Goal: Use online tool/utility

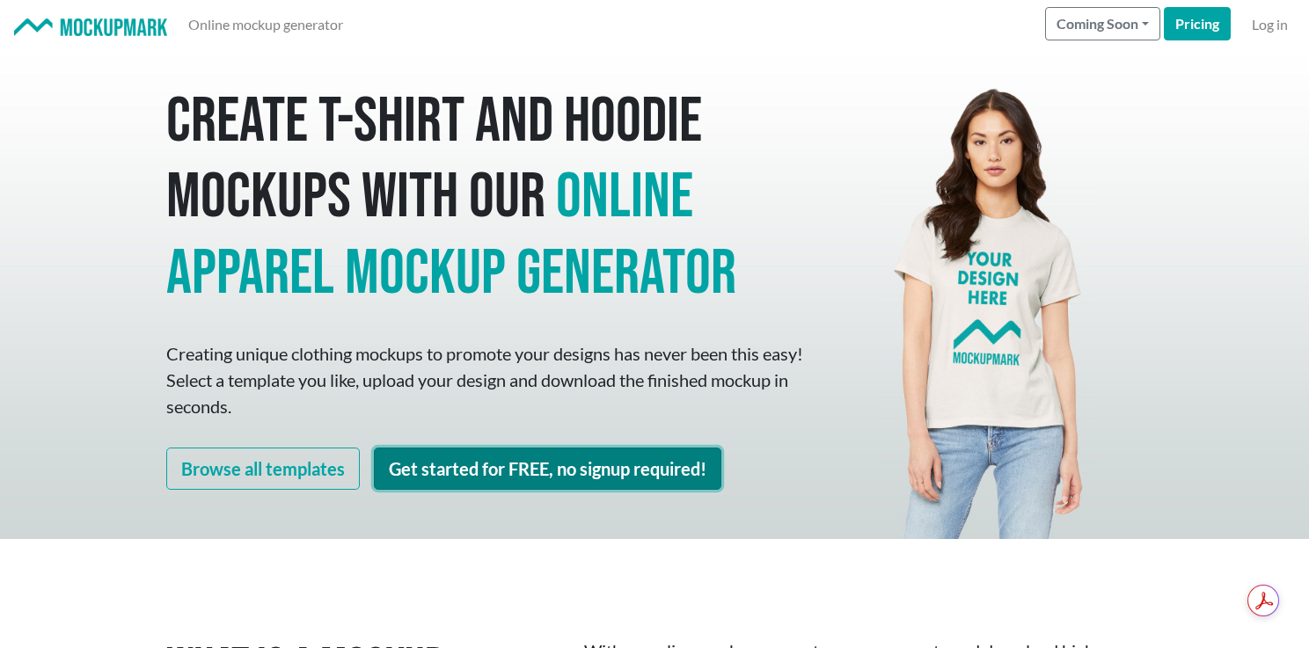
click at [480, 463] on link "Get started for FREE, no signup required!" at bounding box center [548, 469] width 348 height 42
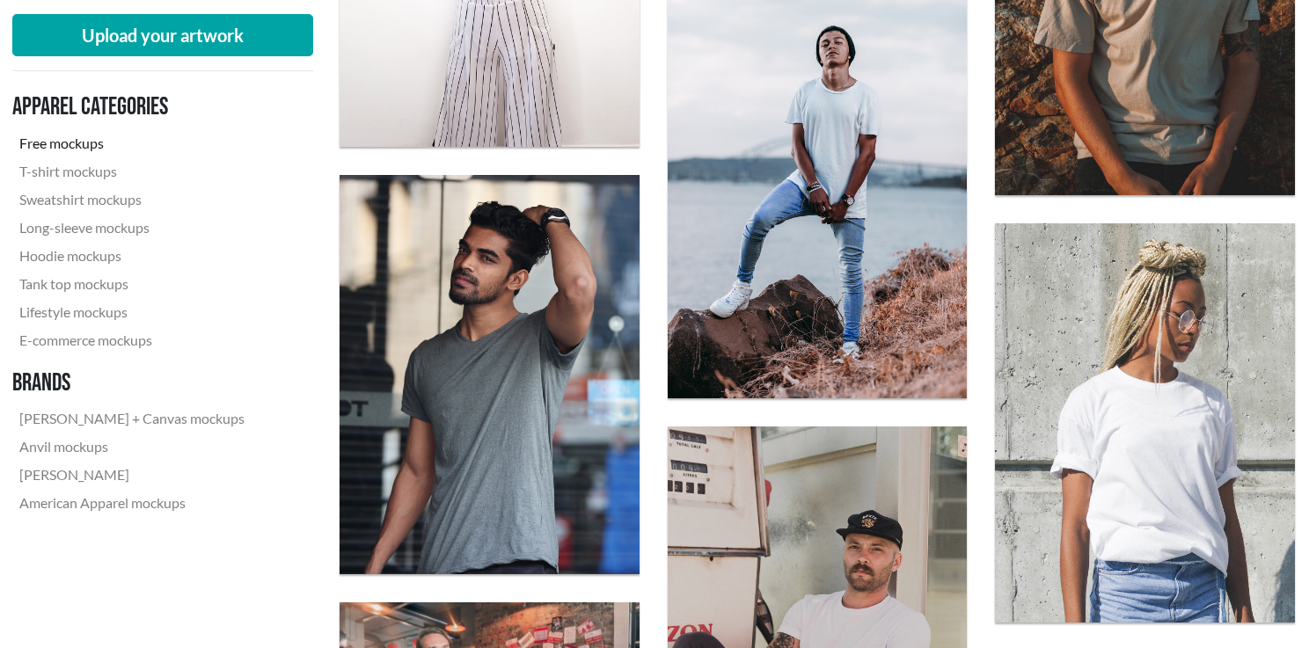
scroll to position [1771, 0]
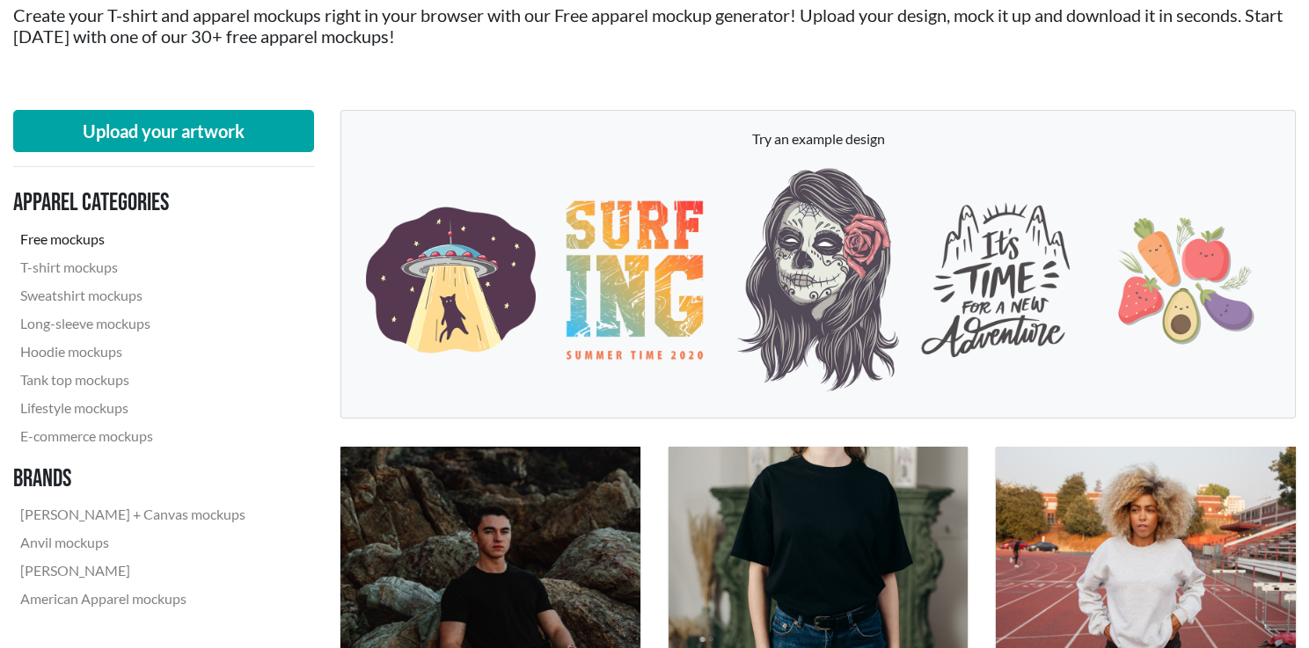
scroll to position [219, 0]
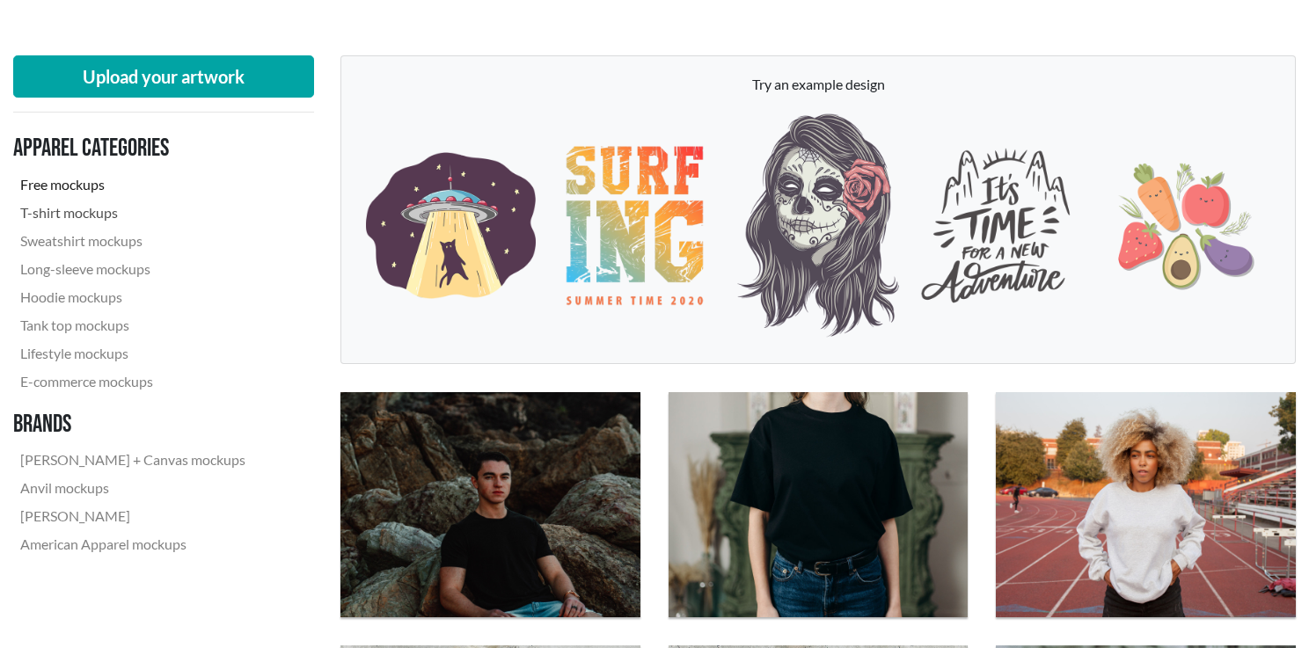
click at [105, 206] on link "T-shirt mockups" at bounding box center [132, 213] width 239 height 28
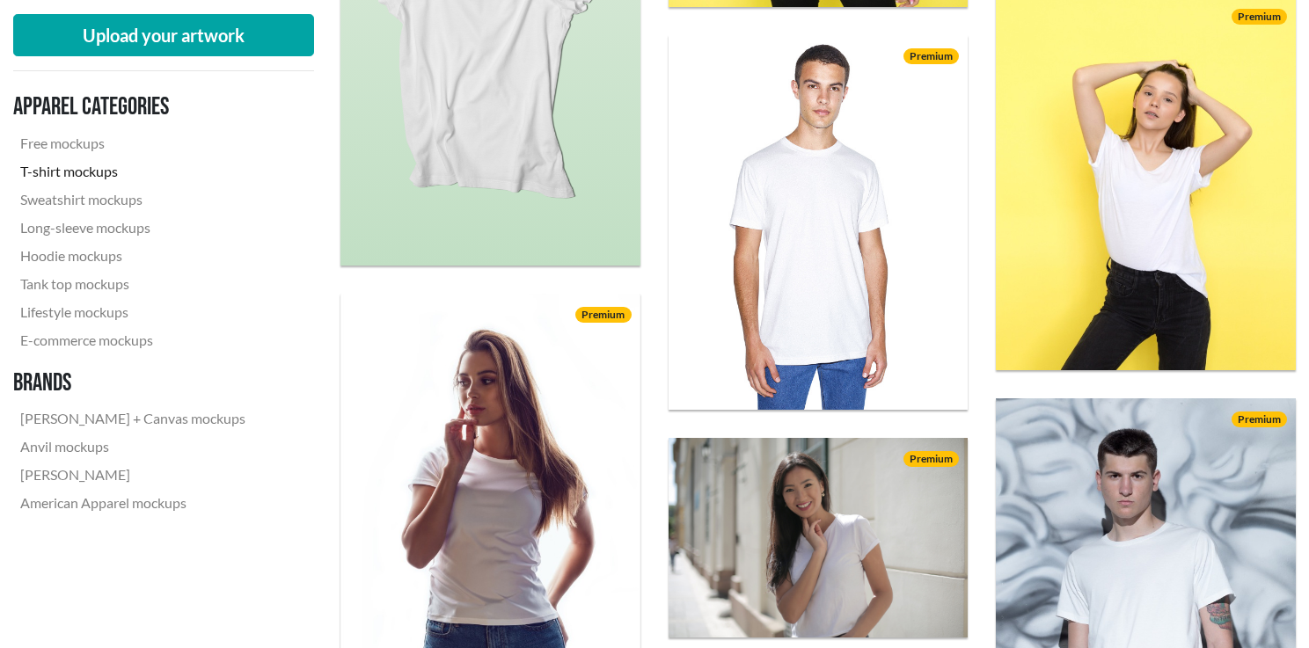
scroll to position [2568, 1]
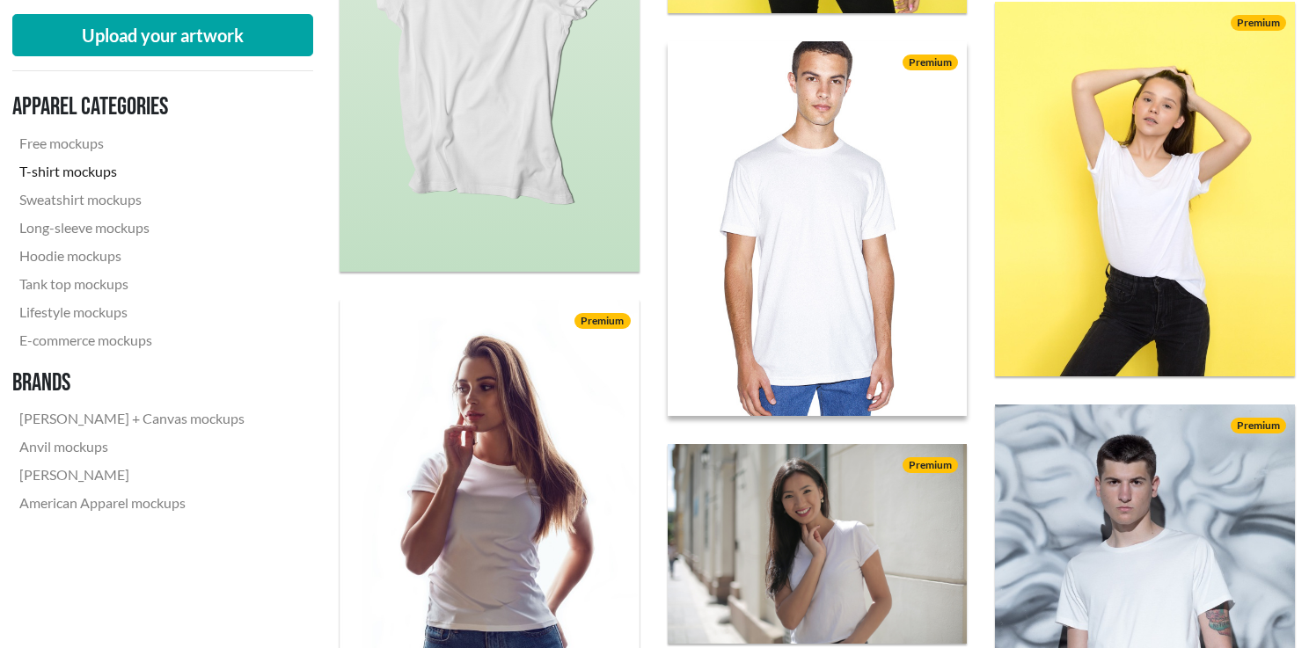
click at [798, 208] on img at bounding box center [818, 229] width 330 height 412
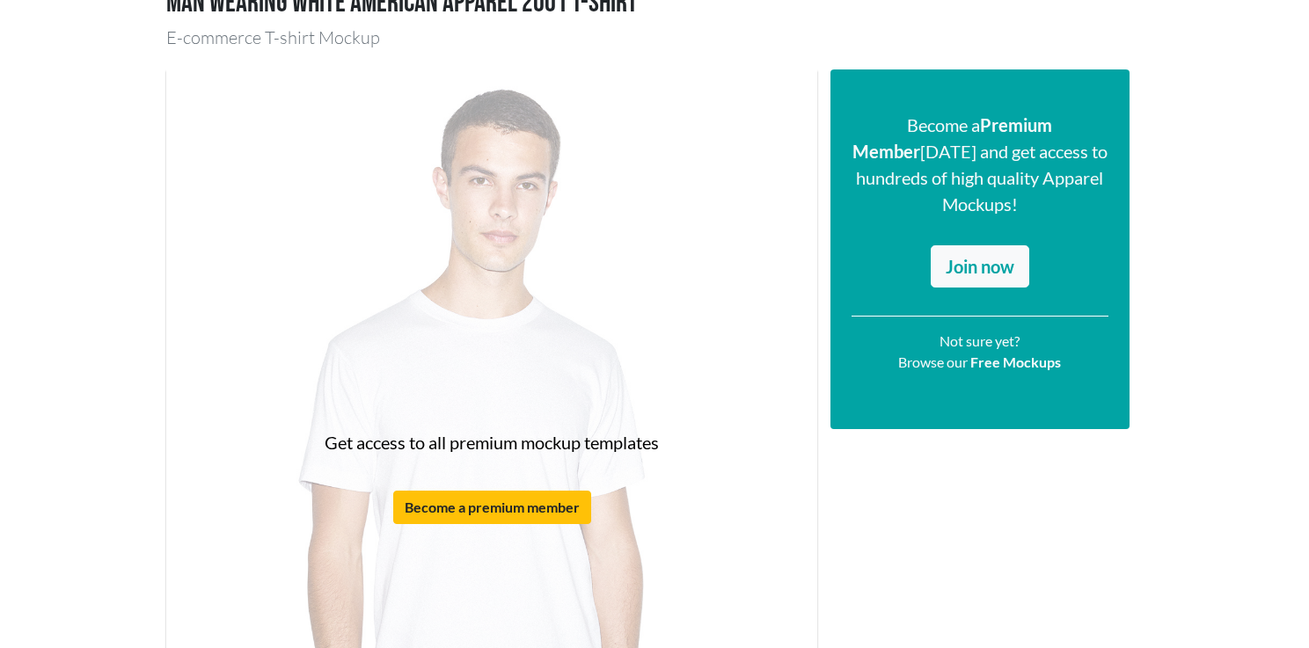
scroll to position [244, 0]
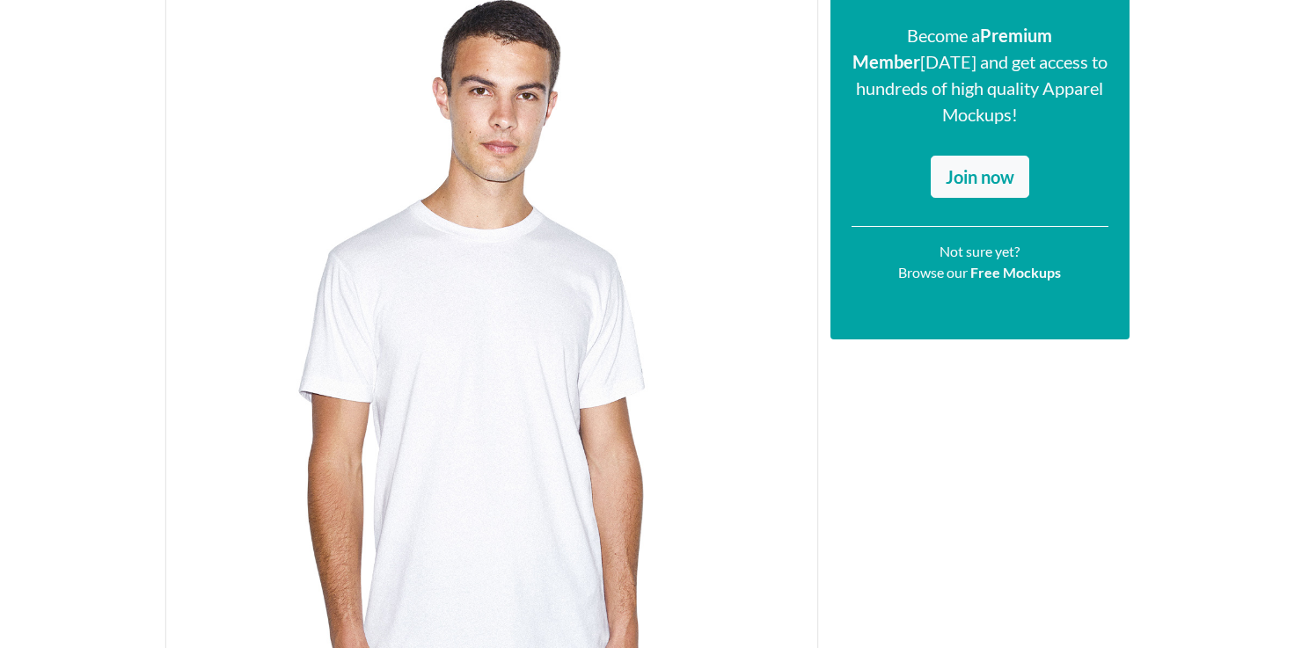
click at [924, 382] on div "Become a Premium Member today and get access to hundreds of high quality Appare…" at bounding box center [980, 387] width 326 height 814
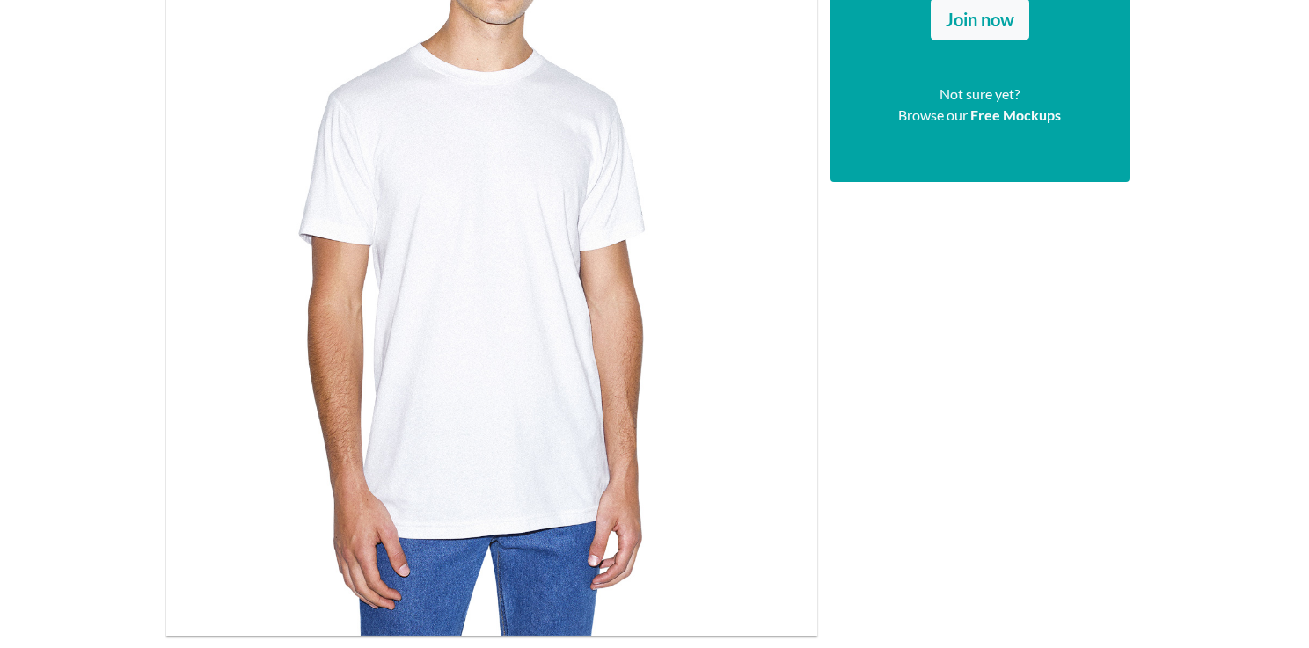
scroll to position [0, 0]
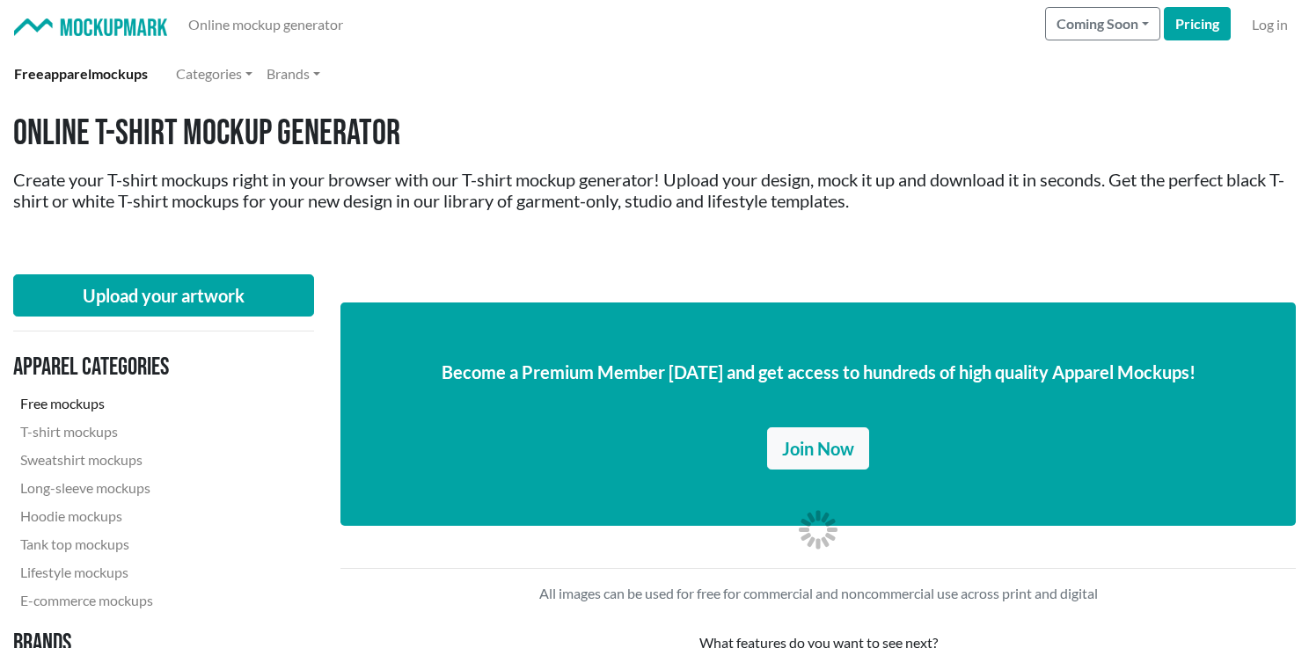
scroll to position [219, 0]
